Goal: Task Accomplishment & Management: Complete application form

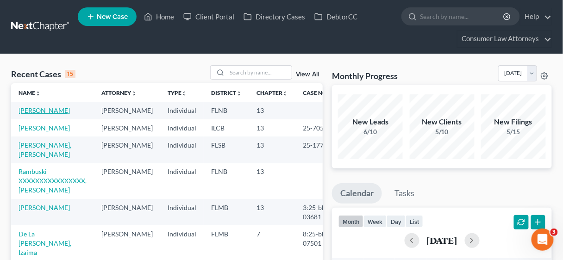
click at [43, 109] on link "[PERSON_NAME]" at bounding box center [44, 111] width 51 height 8
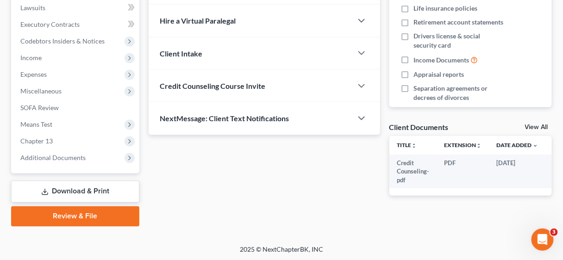
click at [96, 214] on link "Review & File" at bounding box center [75, 217] width 128 height 20
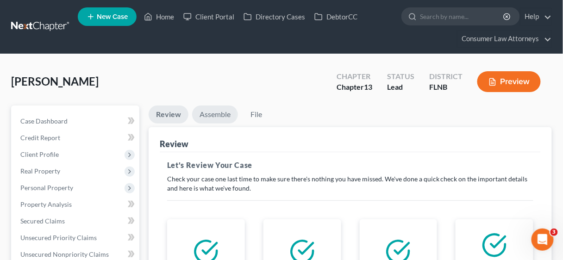
click at [219, 110] on link "Assemble" at bounding box center [215, 115] width 46 height 18
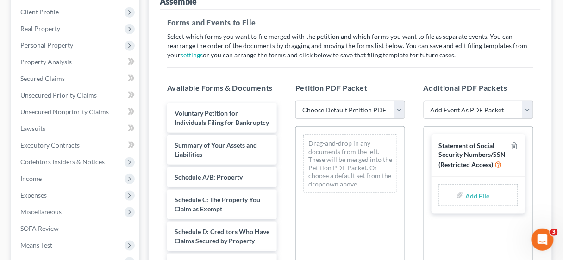
scroll to position [185, 0]
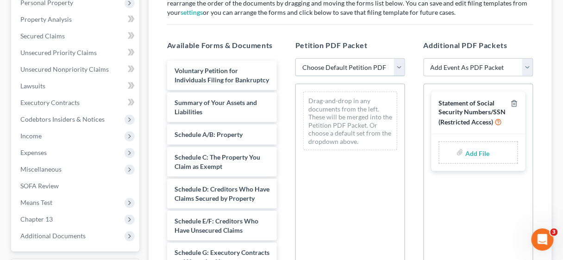
click at [399, 65] on select "Choose Default Petition PDF Packet Complete Bankruptcy Petition (all forms and …" at bounding box center [350, 67] width 110 height 19
select select "1"
click at [295, 58] on select "Choose Default Petition PDF Packet Complete Bankruptcy Petition (all forms and …" at bounding box center [350, 67] width 110 height 19
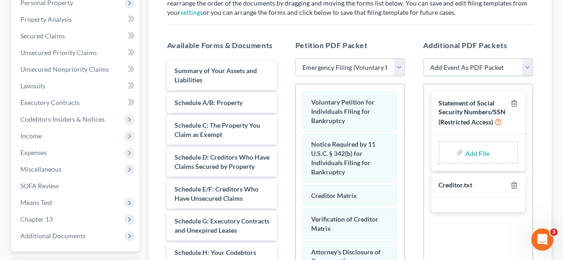
click at [530, 68] on select "Add Event As PDF Packet Amended Document Amended List of Creditors/Matrix (Fee)…" at bounding box center [479, 67] width 110 height 19
select select "7"
click at [424, 58] on select "Add Event As PDF Packet Amended Document Amended List of Creditors/Matrix (Fee)…" at bounding box center [479, 67] width 110 height 19
select select
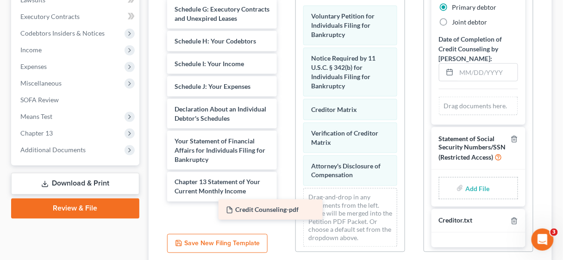
scroll to position [122, 0]
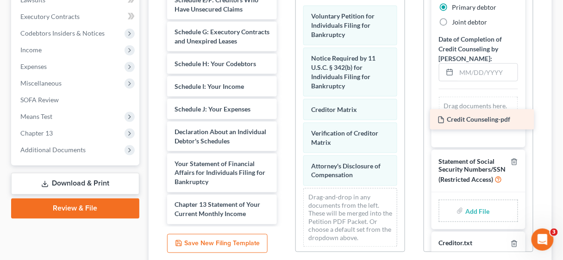
drag, startPoint x: 197, startPoint y: 213, endPoint x: 460, endPoint y: 120, distance: 279.1
click at [284, 120] on div "Credit Counseling-pdf Summary of Your Assets and Liabilities Schedule A/B: Prop…" at bounding box center [222, 47] width 125 height 353
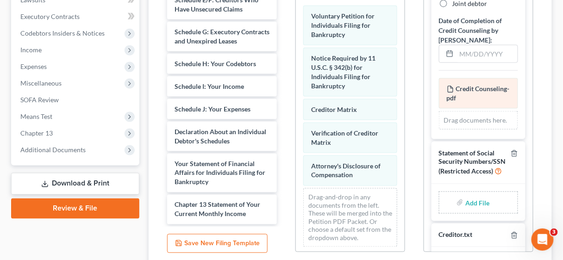
scroll to position [157, 0]
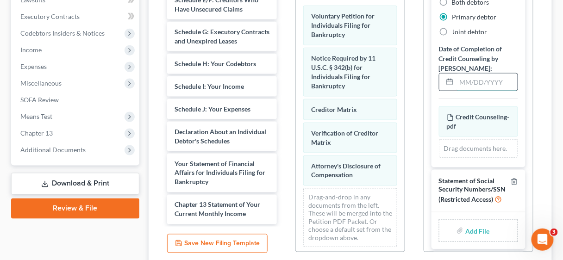
click at [461, 83] on input "text" at bounding box center [487, 83] width 61 height 18
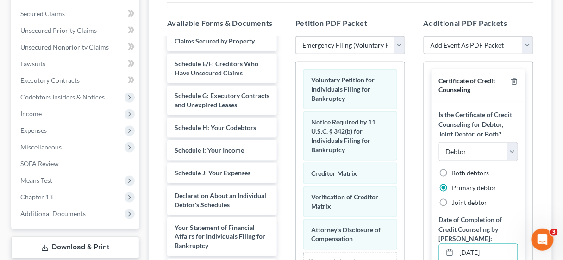
scroll to position [86, 0]
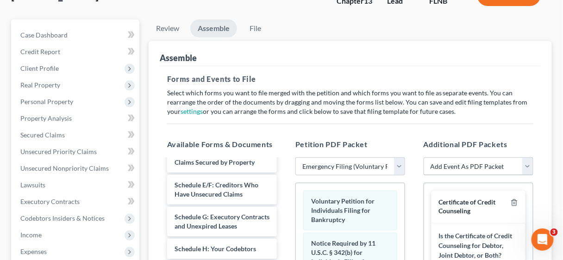
type input "[DATE]"
click at [530, 162] on select "Add Event As PDF Packet Amended Document Amended List of Creditors/Matrix (Fee)…" at bounding box center [479, 166] width 110 height 19
select select "15"
click at [424, 157] on select "Add Event As PDF Packet Amended Document Amended List of Creditors/Matrix (Fee)…" at bounding box center [479, 166] width 110 height 19
select select
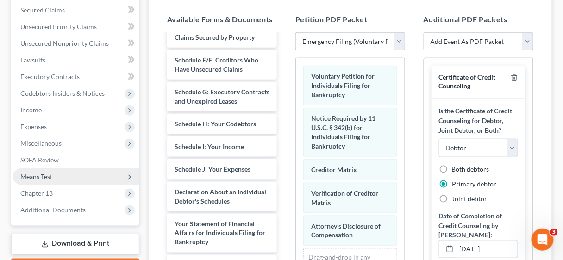
scroll to position [308, 0]
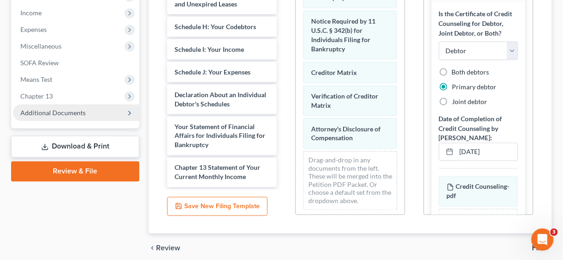
click at [64, 114] on span "Additional Documents" at bounding box center [52, 113] width 65 height 8
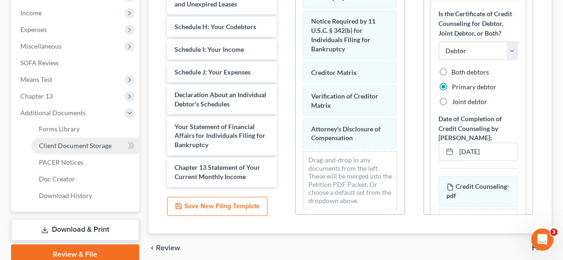
click at [78, 146] on span "Client Document Storage" at bounding box center [75, 146] width 73 height 8
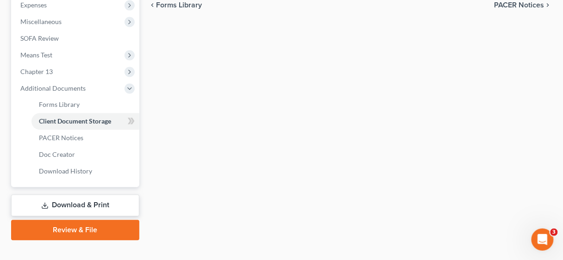
scroll to position [333, 0]
click at [79, 230] on link "Review & File" at bounding box center [75, 230] width 128 height 20
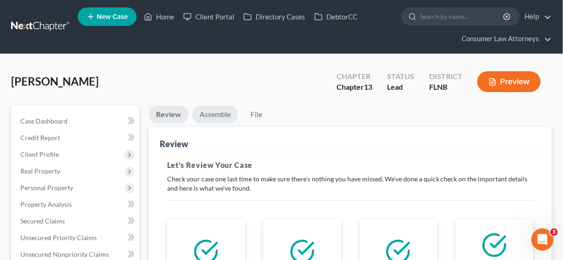
click at [216, 113] on link "Assemble" at bounding box center [215, 115] width 46 height 18
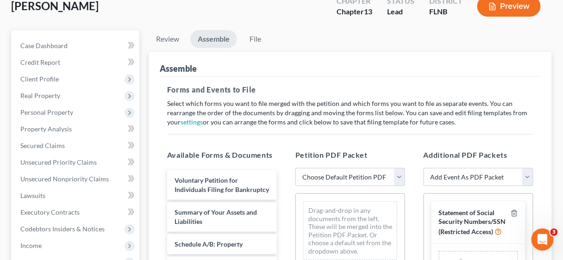
scroll to position [148, 0]
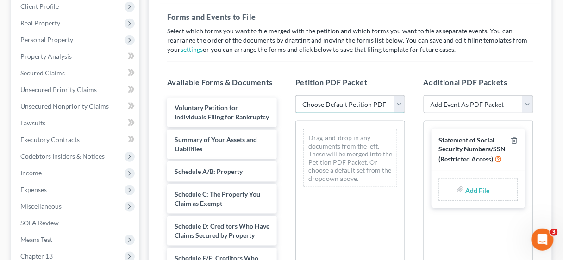
click at [398, 103] on select "Choose Default Petition PDF Packet Complete Bankruptcy Petition (all forms and …" at bounding box center [350, 104] width 110 height 19
select select "1"
click at [295, 95] on select "Choose Default Petition PDF Packet Complete Bankruptcy Petition (all forms and …" at bounding box center [350, 104] width 110 height 19
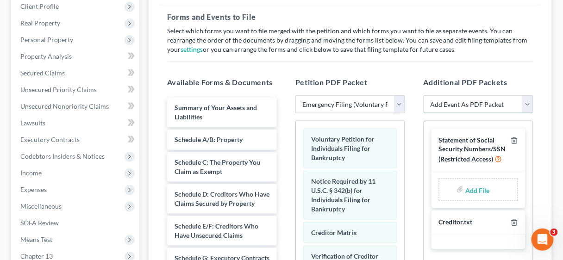
click at [526, 100] on select "Add Event As PDF Packet Amended Document Amended List of Creditors/Matrix (Fee)…" at bounding box center [479, 104] width 110 height 19
select select "7"
click at [424, 95] on select "Add Event As PDF Packet Amended Document Amended List of Creditors/Matrix (Fee)…" at bounding box center [479, 104] width 110 height 19
select select
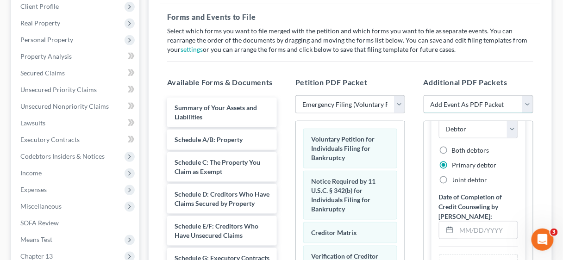
scroll to position [185, 0]
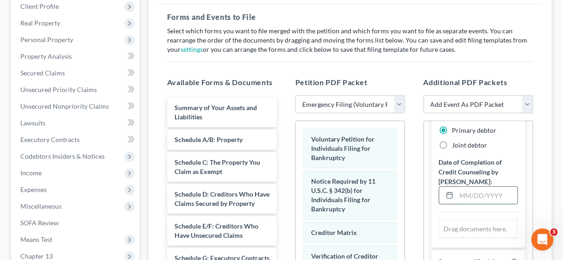
click at [466, 205] on input "text" at bounding box center [487, 196] width 61 height 18
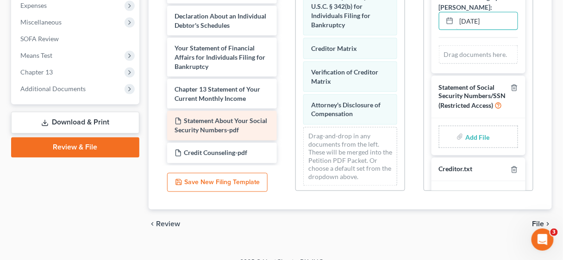
scroll to position [333, 0]
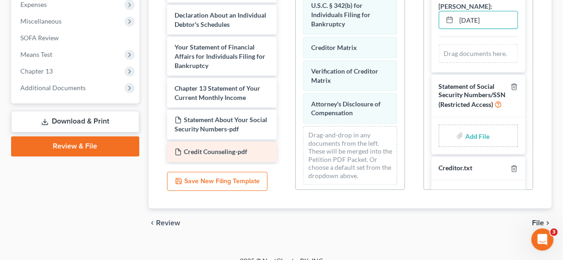
type input "[DATE]"
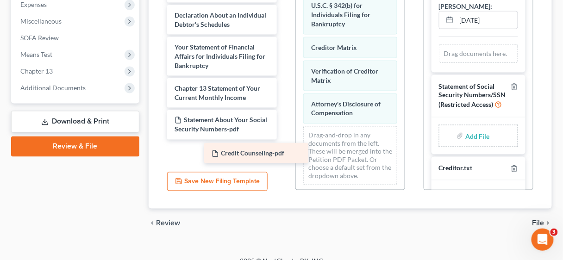
scroll to position [154, 0]
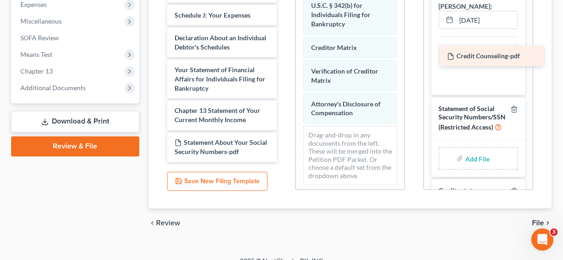
drag, startPoint x: 207, startPoint y: 153, endPoint x: 479, endPoint y: 58, distance: 288.8
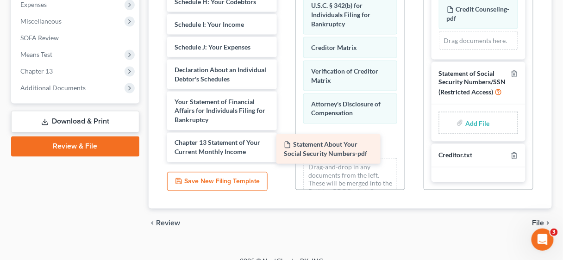
scroll to position [122, 0]
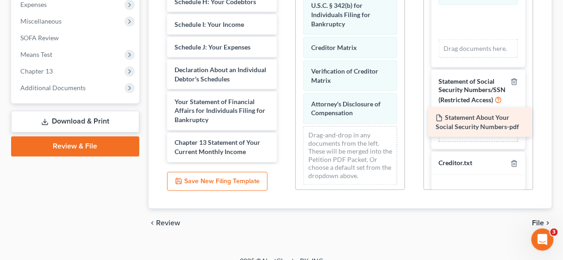
drag, startPoint x: 226, startPoint y: 150, endPoint x: 486, endPoint y: 128, distance: 261.6
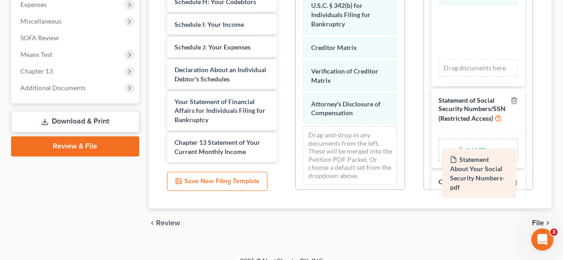
drag, startPoint x: 476, startPoint y: 33, endPoint x: 479, endPoint y: 167, distance: 134.3
click at [479, 77] on div "Statement About Your Social Security Numbers-pdf Amended Statement About Your S…" at bounding box center [478, 26] width 79 height 102
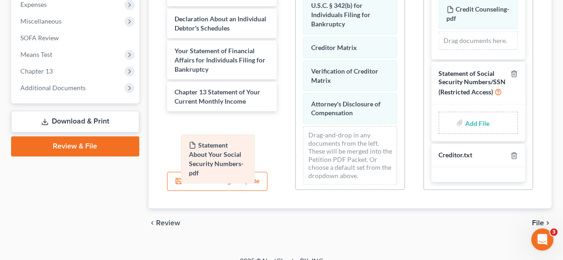
drag, startPoint x: 463, startPoint y: 25, endPoint x: 193, endPoint y: 125, distance: 287.9
click at [439, 50] on div "Statement About Your Social Security Numbers-pdf Amended Statement About Your S…" at bounding box center [478, 24] width 79 height 51
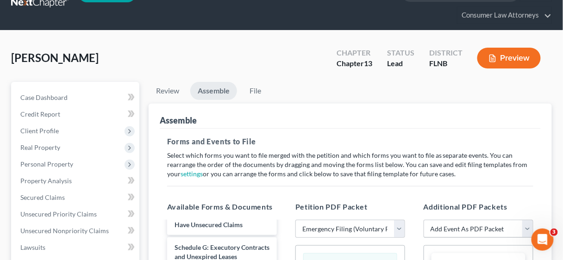
scroll to position [74, 0]
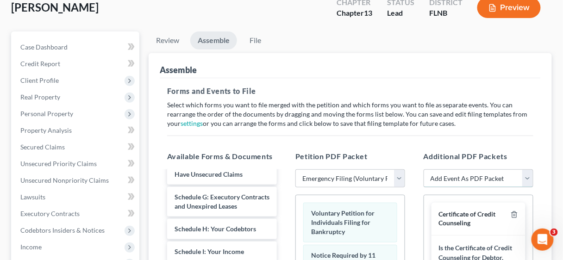
click at [526, 177] on select "Add Event As PDF Packet Amended Document Amended List of Creditors/Matrix (Fee)…" at bounding box center [479, 178] width 110 height 19
select select "34"
click at [424, 169] on select "Add Event As PDF Packet Amended Document Amended List of Creditors/Matrix (Fee)…" at bounding box center [479, 178] width 110 height 19
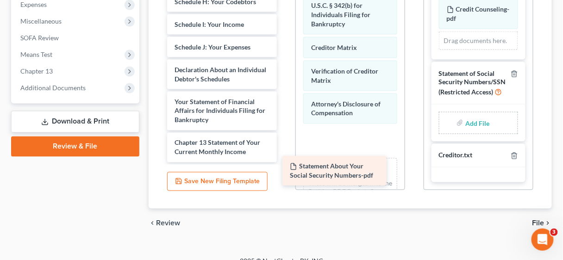
scroll to position [122, 0]
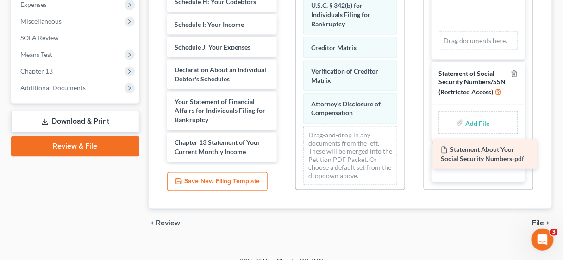
drag, startPoint x: 231, startPoint y: 145, endPoint x: 497, endPoint y: 153, distance: 266.4
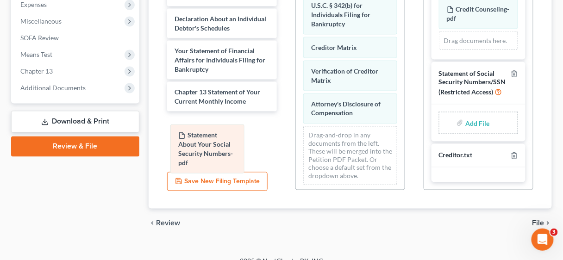
drag, startPoint x: 480, startPoint y: 38, endPoint x: 211, endPoint y: 149, distance: 290.7
click at [439, 50] on div "Statement About Your Social Security Numbers-pdf Amended Statement About Your S…" at bounding box center [478, 24] width 79 height 51
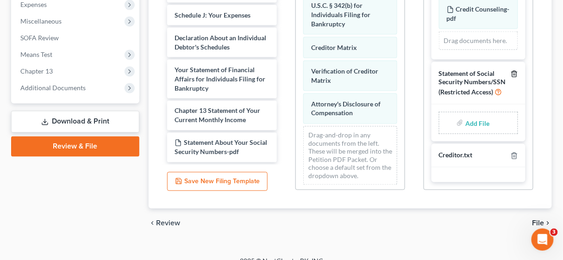
click at [511, 70] on icon "button" at bounding box center [514, 73] width 7 height 7
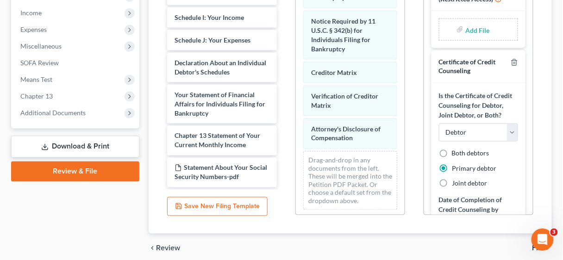
scroll to position [123, 0]
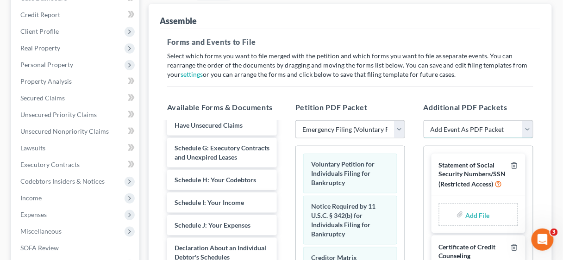
click at [530, 126] on select "Add Event As PDF Packet Amended Document Amended List of Creditors/Matrix (Fee)…" at bounding box center [479, 129] width 110 height 19
select select "15"
click at [424, 120] on select "Add Event As PDF Packet Amended Document Amended List of Creditors/Matrix (Fee)…" at bounding box center [479, 129] width 110 height 19
select select
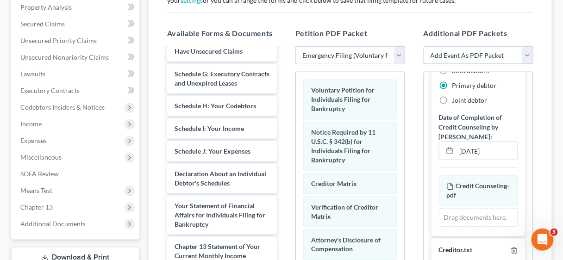
scroll to position [0, 0]
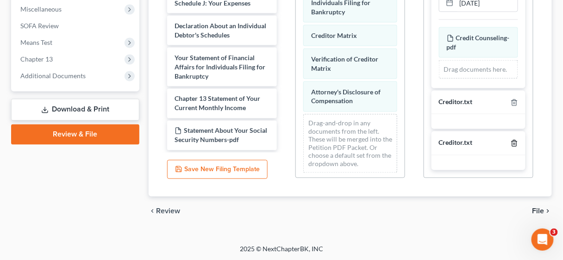
click at [511, 141] on icon "button" at bounding box center [514, 143] width 7 height 7
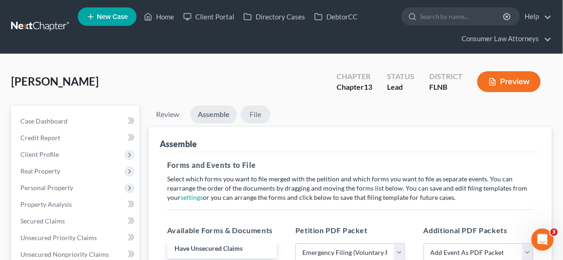
click at [256, 111] on link "File" at bounding box center [256, 115] width 30 height 18
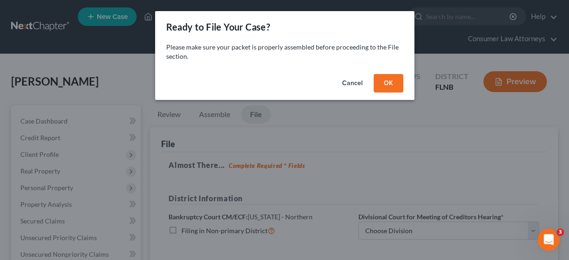
click at [384, 79] on button "OK" at bounding box center [389, 83] width 30 height 19
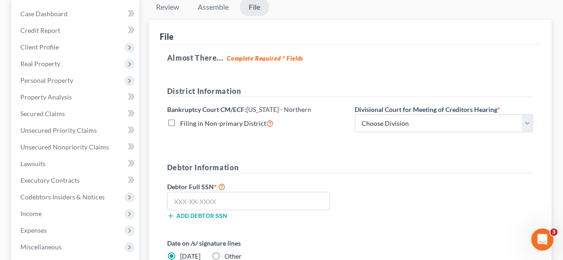
scroll to position [111, 0]
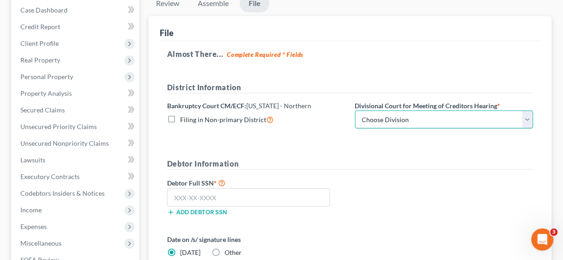
click at [527, 116] on select "Choose Division [GEOGRAPHIC_DATA] [GEOGRAPHIC_DATA] [GEOGRAPHIC_DATA] [GEOGRAPH…" at bounding box center [444, 120] width 179 height 19
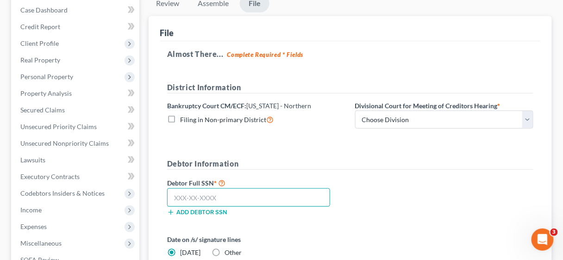
click at [253, 191] on input "text" at bounding box center [248, 197] width 163 height 19
type input "267-47-5485"
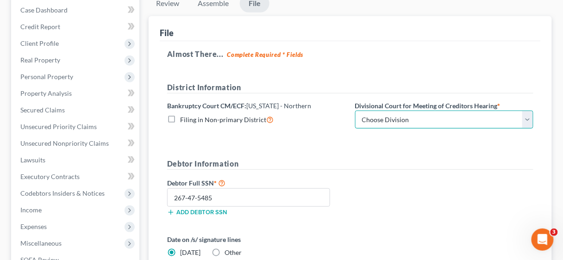
click at [528, 120] on select "Choose Division [GEOGRAPHIC_DATA] [GEOGRAPHIC_DATA] [GEOGRAPHIC_DATA] [GEOGRAPH…" at bounding box center [444, 120] width 179 height 19
select select "0"
click at [355, 111] on select "Choose Division [GEOGRAPHIC_DATA] [GEOGRAPHIC_DATA] [GEOGRAPHIC_DATA] [GEOGRAPH…" at bounding box center [444, 120] width 179 height 19
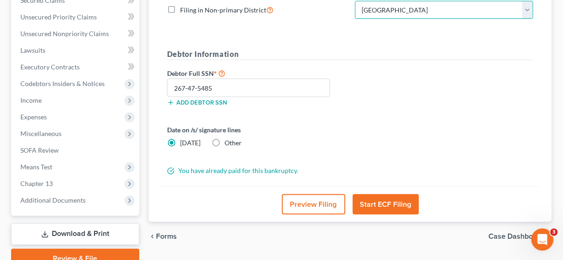
scroll to position [222, 0]
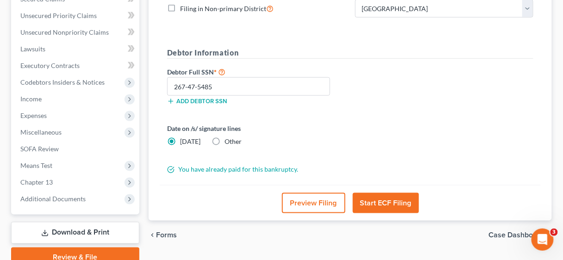
click at [388, 202] on button "Start ECF Filing" at bounding box center [386, 203] width 66 height 20
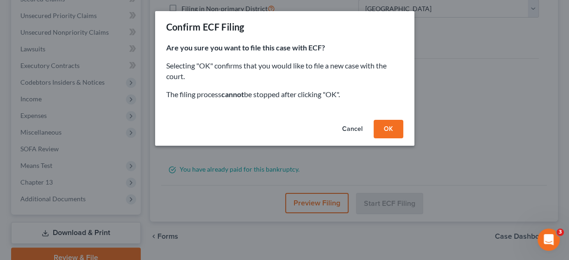
click at [387, 126] on button "OK" at bounding box center [389, 129] width 30 height 19
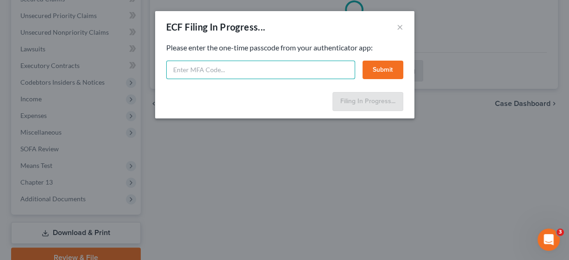
click at [239, 68] on input "text" at bounding box center [260, 70] width 189 height 19
type input "340494"
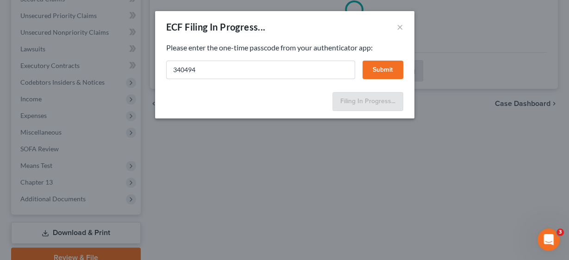
click at [390, 64] on button "Submit" at bounding box center [383, 70] width 41 height 19
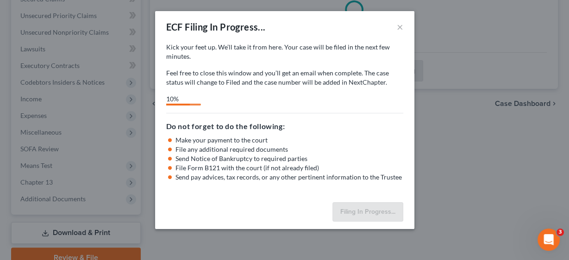
select select "0"
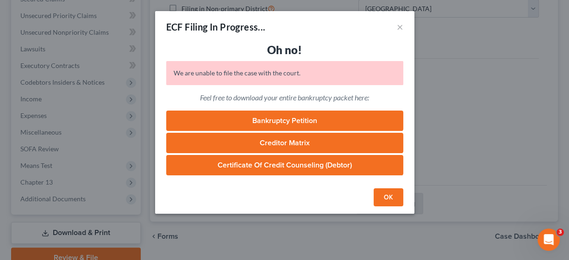
click at [388, 197] on button "OK" at bounding box center [389, 197] width 30 height 19
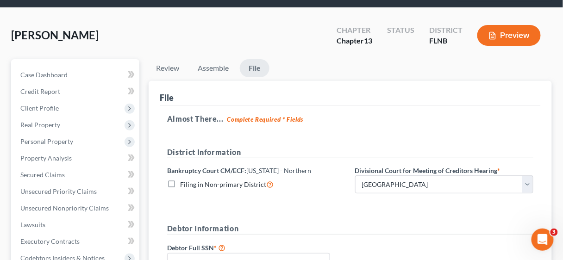
scroll to position [37, 0]
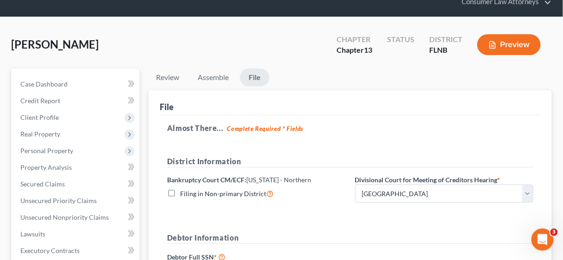
click at [180, 190] on label "Filing in Non-primary District" at bounding box center [227, 193] width 94 height 11
click at [184, 190] on input "Filing in Non-primary District" at bounding box center [187, 191] width 6 height 6
checkbox input "true"
type input "[EMAIL_ADDRESS][DOMAIN_NAME]"
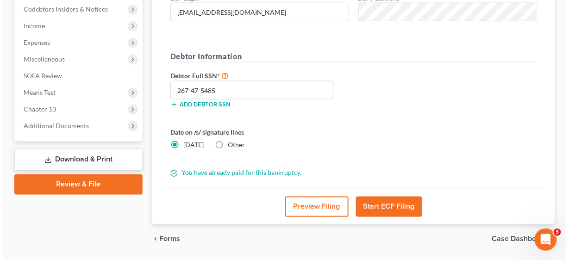
scroll to position [296, 0]
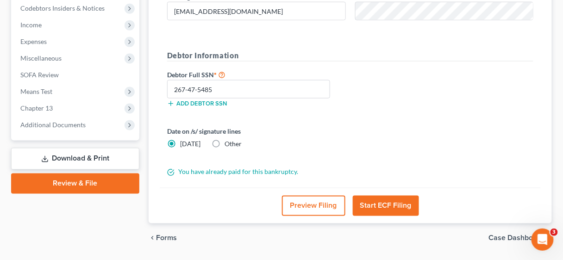
click at [387, 200] on button "Start ECF Filing" at bounding box center [386, 206] width 66 height 20
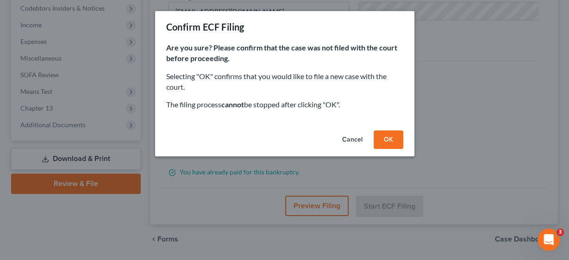
click at [388, 135] on button "OK" at bounding box center [389, 140] width 30 height 19
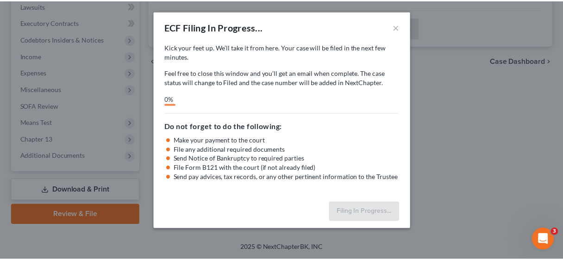
scroll to position [263, 0]
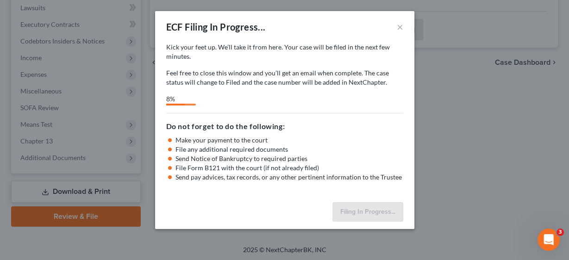
select select "0"
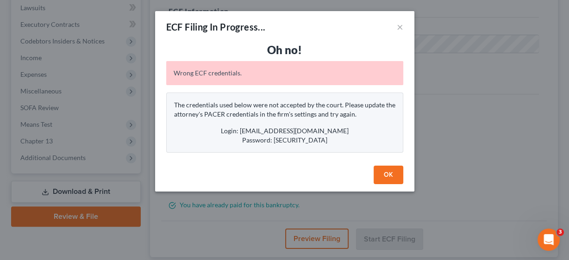
click at [388, 174] on button "OK" at bounding box center [389, 175] width 30 height 19
